Goal: Task Accomplishment & Management: Manage account settings

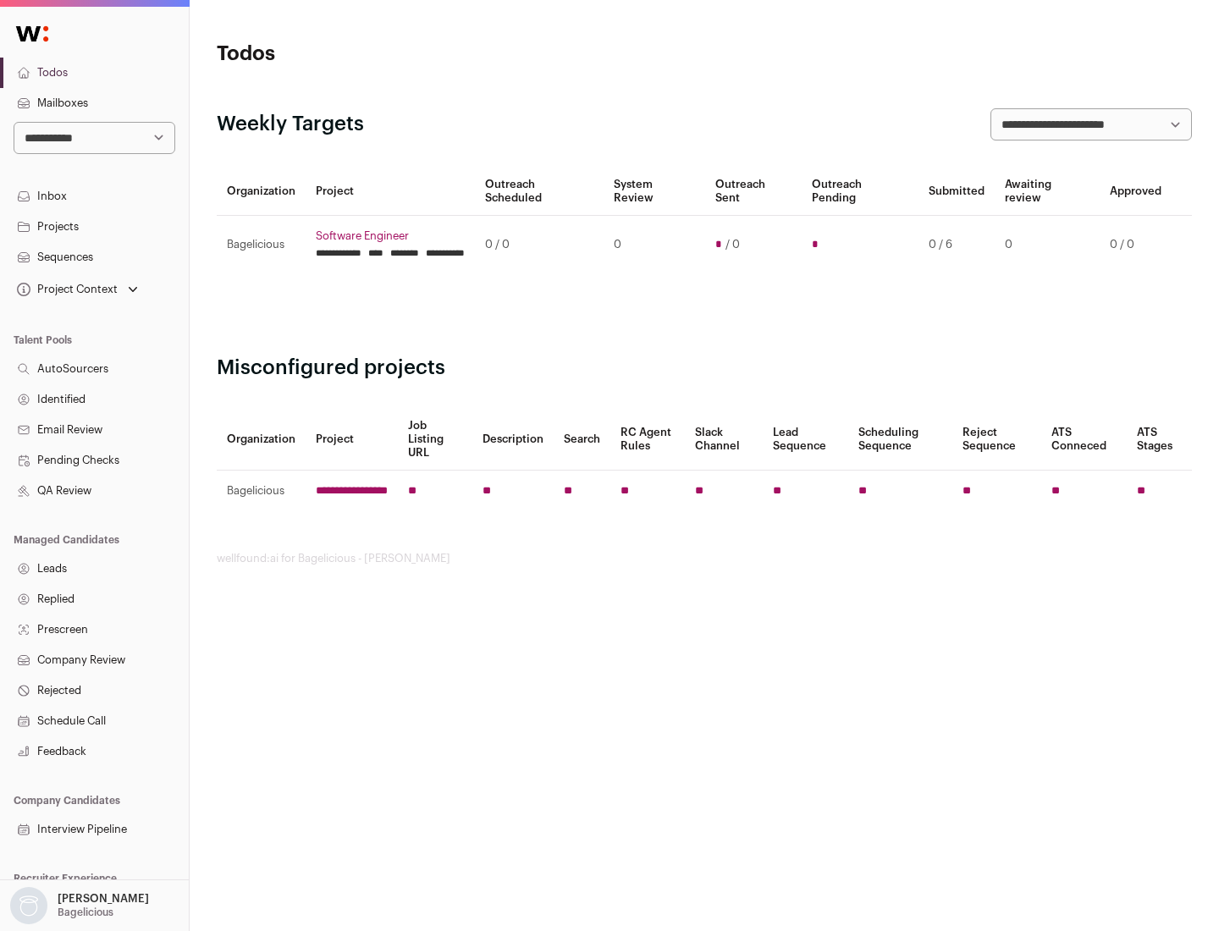
click at [94, 226] on link "Projects" at bounding box center [94, 227] width 189 height 30
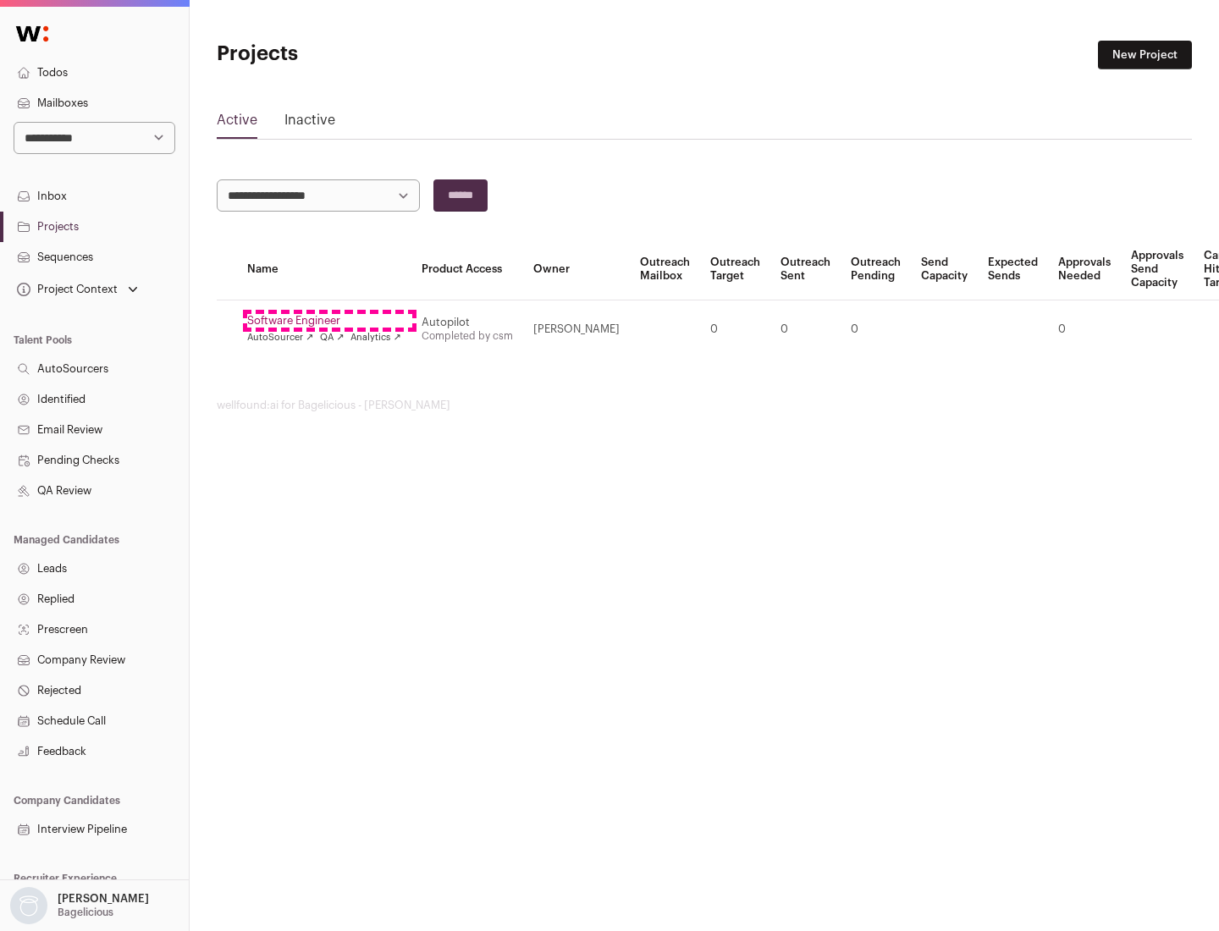
click at [329, 321] on link "Software Engineer" at bounding box center [324, 321] width 154 height 14
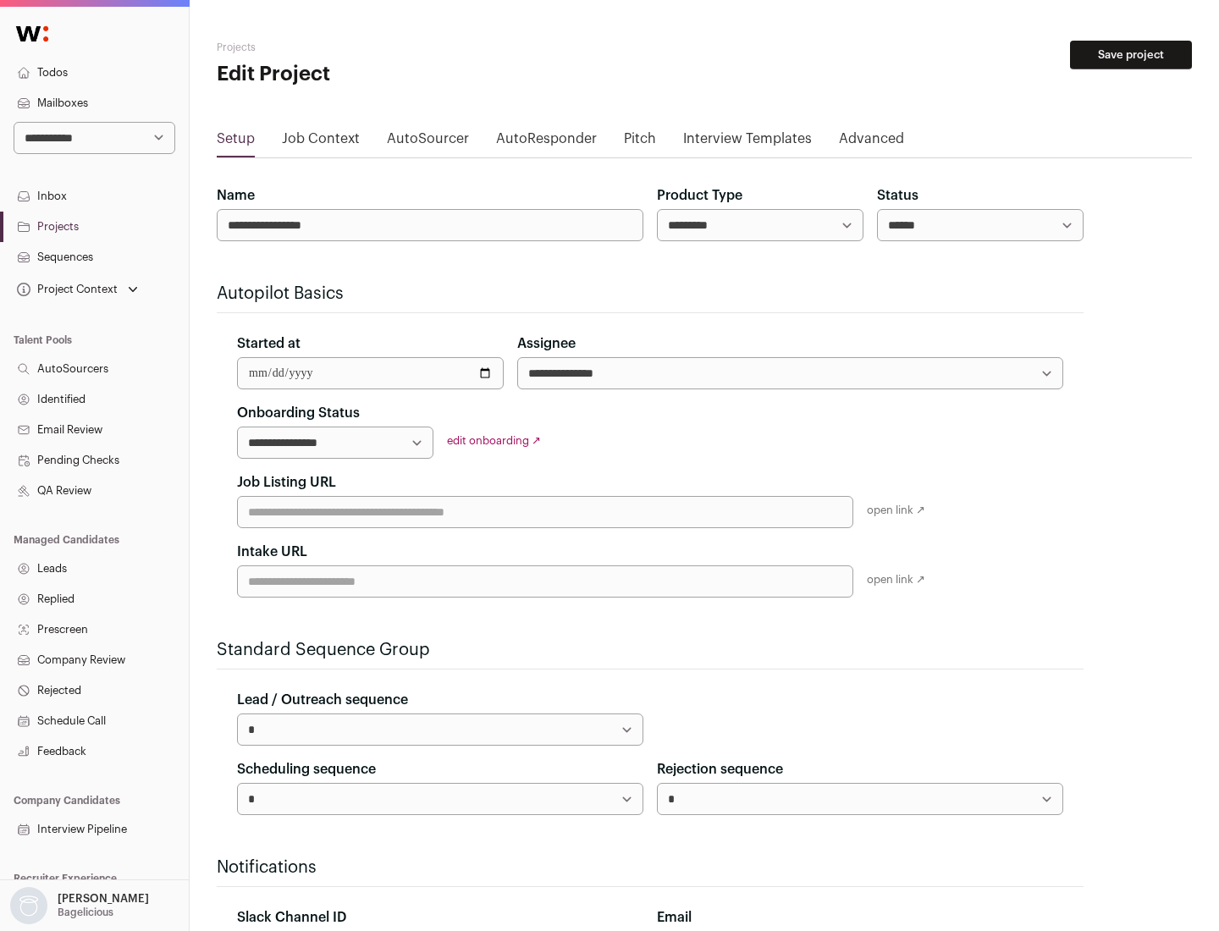
click at [1131, 55] on button "Save project" at bounding box center [1131, 55] width 122 height 29
